Goal: Task Accomplishment & Management: Manage account settings

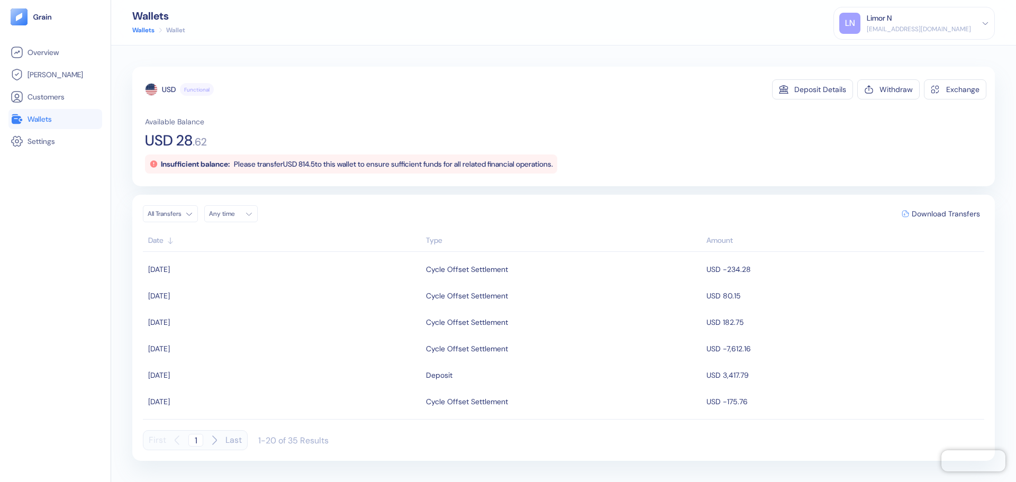
click at [46, 118] on span "Wallets" at bounding box center [40, 119] width 24 height 11
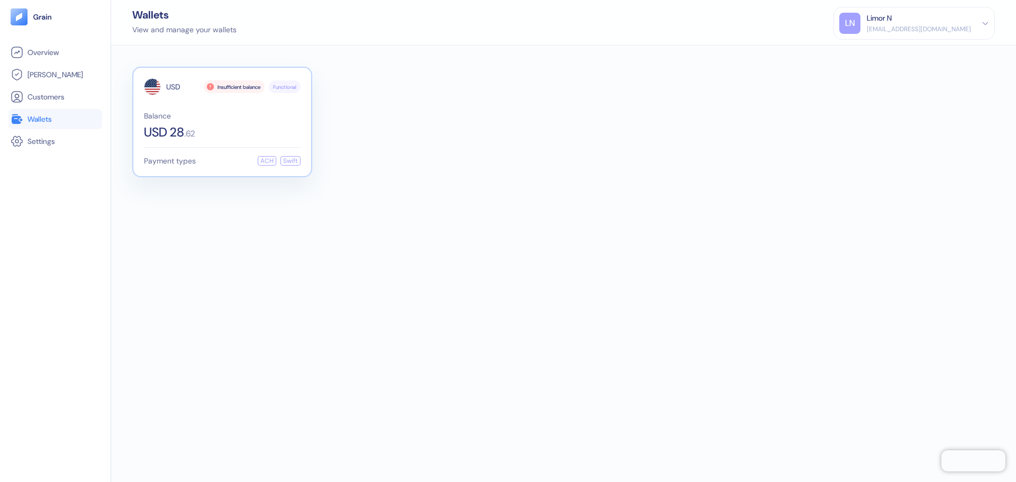
click at [220, 134] on div "USD 28 . 62" at bounding box center [222, 132] width 157 height 13
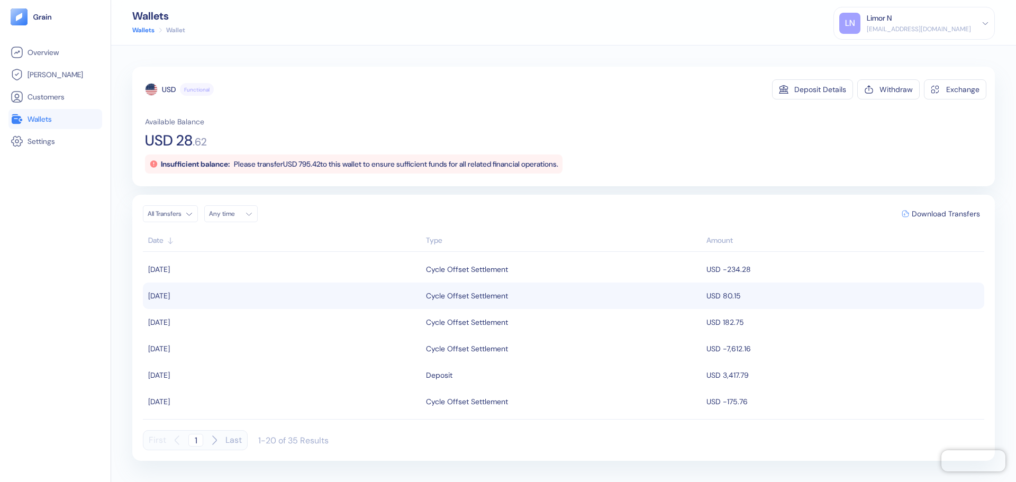
click at [480, 303] on div "Cycle Offset Settlement" at bounding box center [467, 296] width 82 height 18
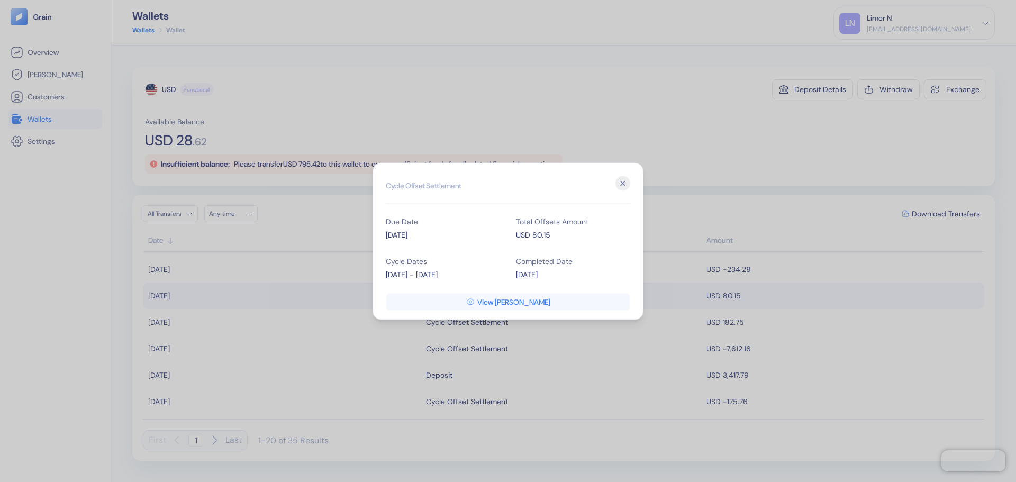
copy div "July 16 - July 31"
drag, startPoint x: 442, startPoint y: 275, endPoint x: 594, endPoint y: 231, distance: 158.1
click at [388, 281] on div "Cycle Dates July 16 - July 31" at bounding box center [443, 269] width 114 height 40
click at [626, 185] on icon "button" at bounding box center [622, 183] width 15 height 15
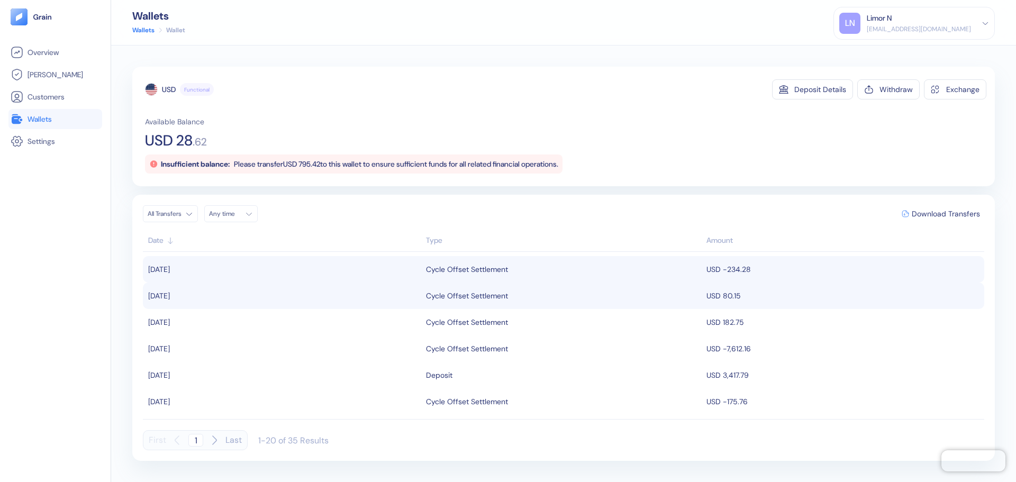
click at [414, 270] on td "04.08.2025" at bounding box center [283, 269] width 280 height 26
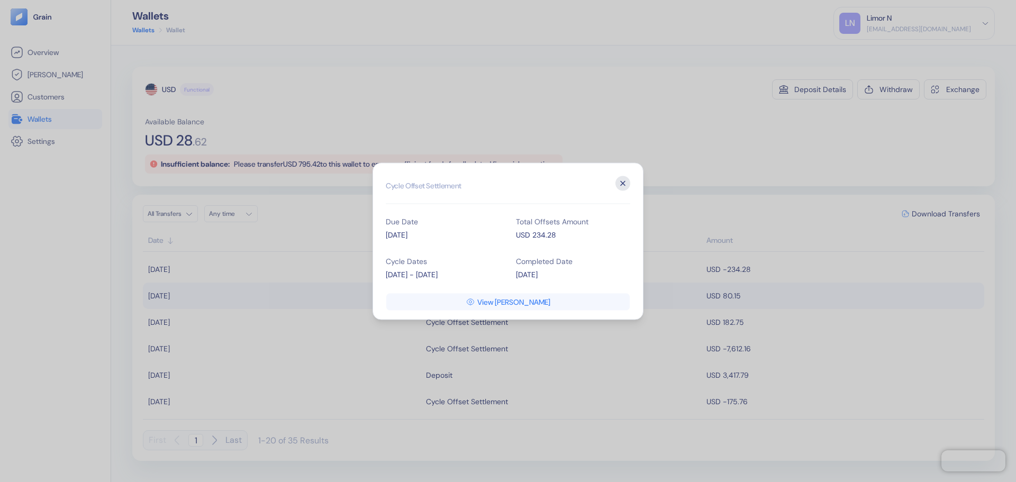
click at [628, 185] on icon "button" at bounding box center [622, 183] width 15 height 15
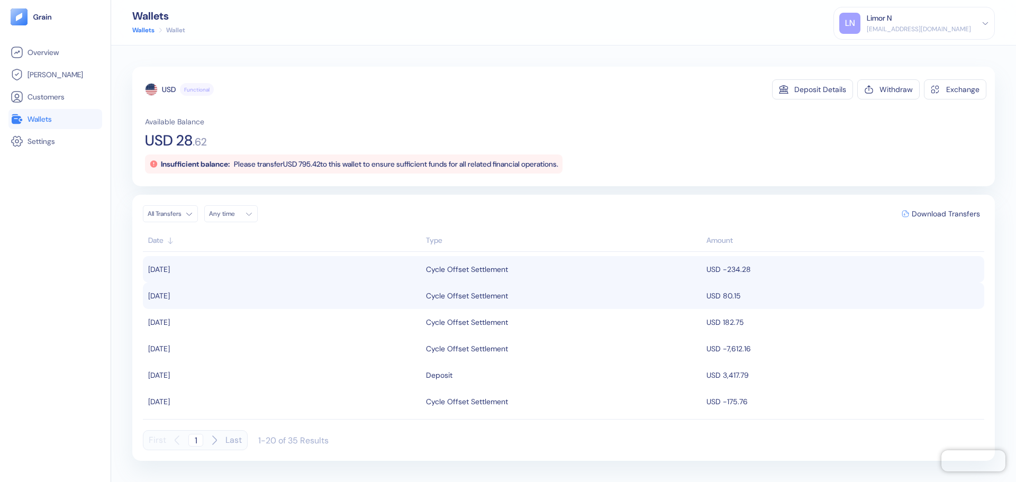
click at [484, 269] on div "Cycle Offset Settlement" at bounding box center [467, 269] width 82 height 18
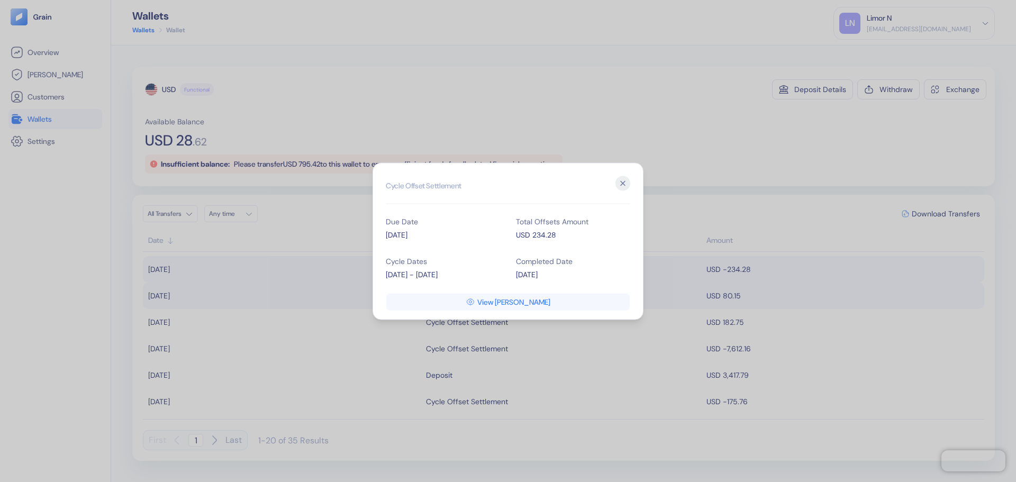
copy div "June 16 - June 30"
drag, startPoint x: 448, startPoint y: 276, endPoint x: 386, endPoint y: 278, distance: 62.5
click at [386, 278] on div "June 16 - June 30" at bounding box center [443, 274] width 114 height 11
click at [622, 179] on icon "button" at bounding box center [622, 183] width 15 height 15
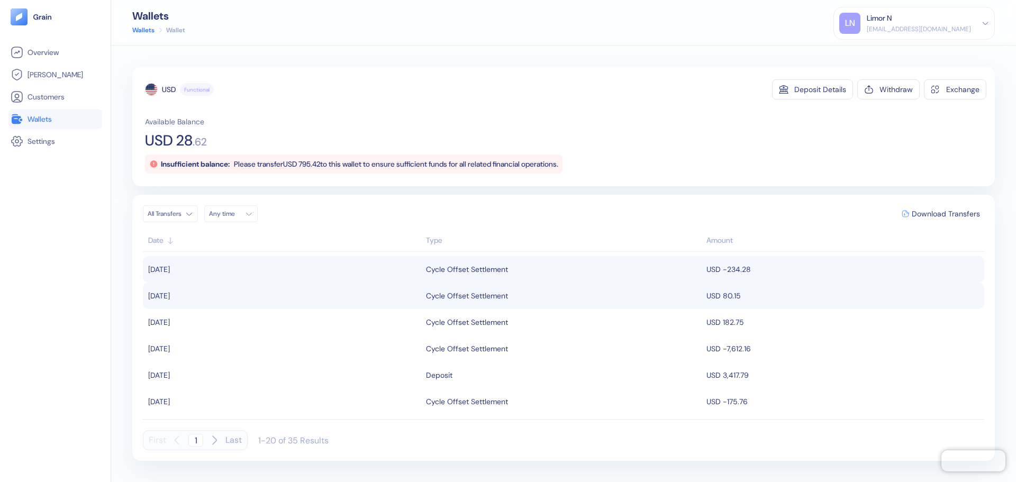
click at [924, 34] on div "LN Limor N limor.n@bookaway.com Sign Out" at bounding box center [913, 23] width 161 height 33
click at [923, 29] on div "[EMAIL_ADDRESS][DOMAIN_NAME]" at bounding box center [919, 29] width 104 height 10
click at [882, 57] on div "Sign Out" at bounding box center [867, 52] width 29 height 11
click at [882, 52] on div "Sign Out" at bounding box center [867, 52] width 29 height 11
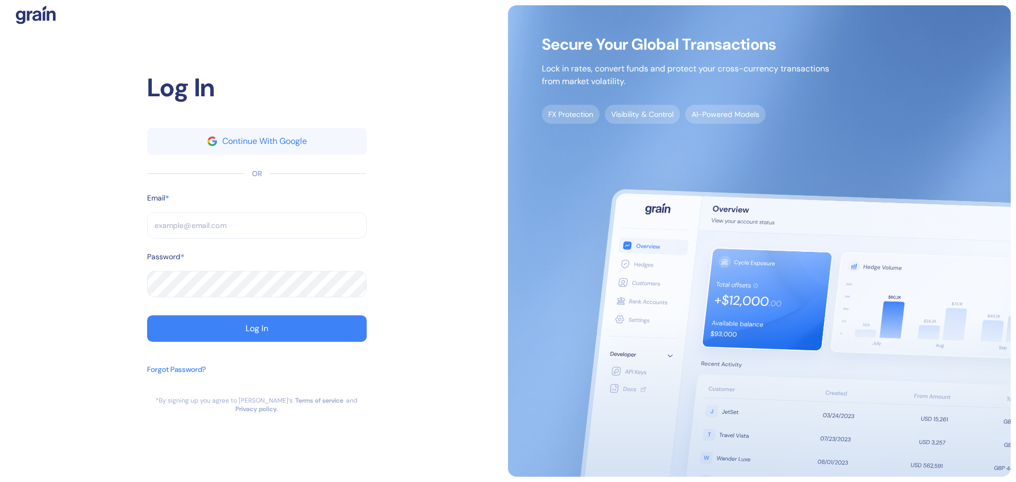
type input "[EMAIL_ADDRESS][DOMAIN_NAME]"
click at [191, 230] on input "[EMAIL_ADDRESS][DOMAIN_NAME]" at bounding box center [257, 225] width 220 height 26
type input "[EMAIL_ADDRESS][DOMAIN_NAME]"
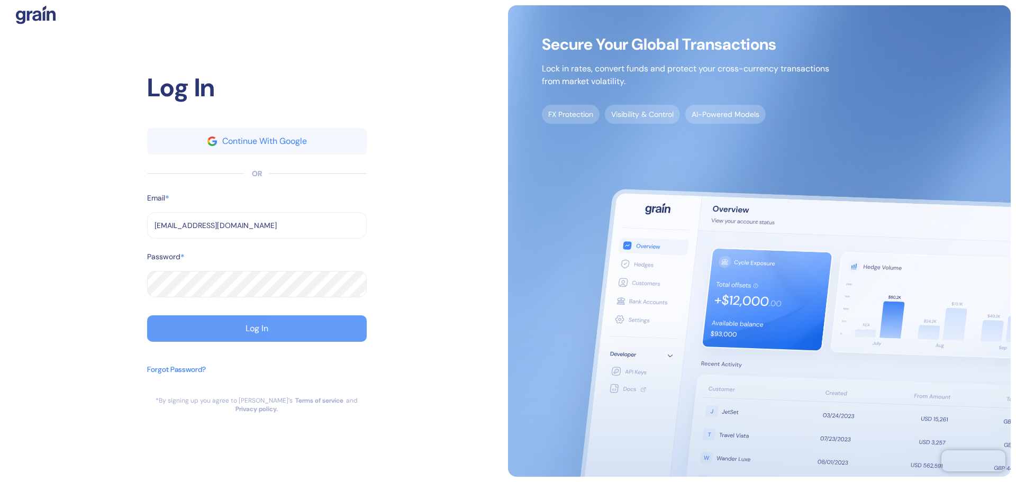
click at [246, 333] on div "Log In" at bounding box center [257, 328] width 23 height 8
